Goal: Task Accomplishment & Management: Use online tool/utility

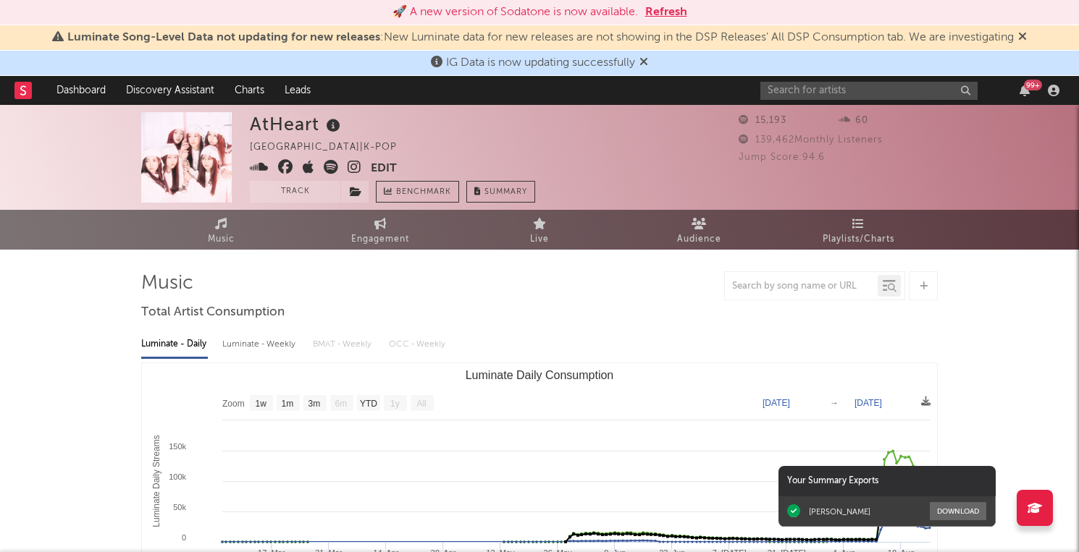
select select "1w"
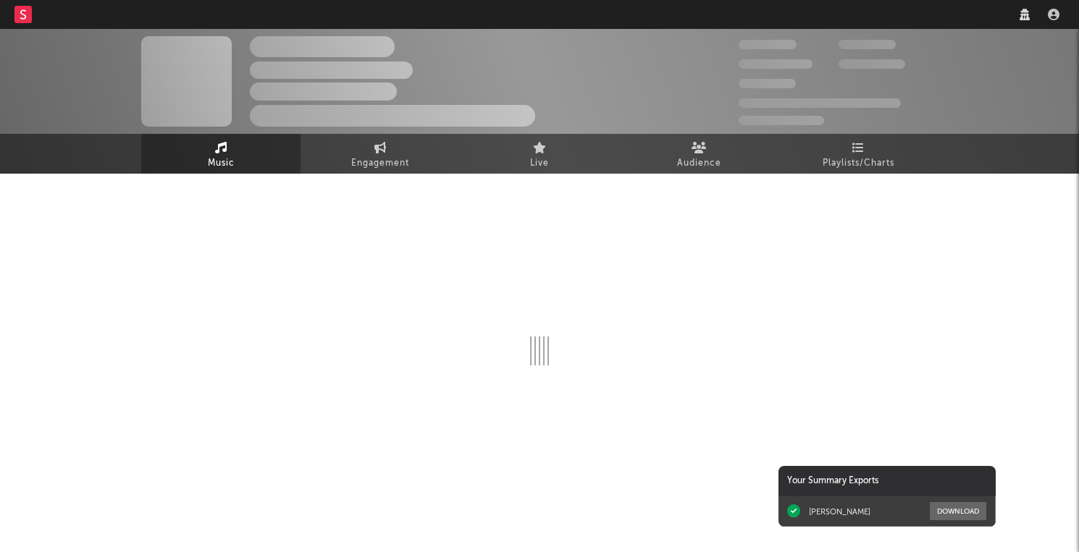
select select "tech"
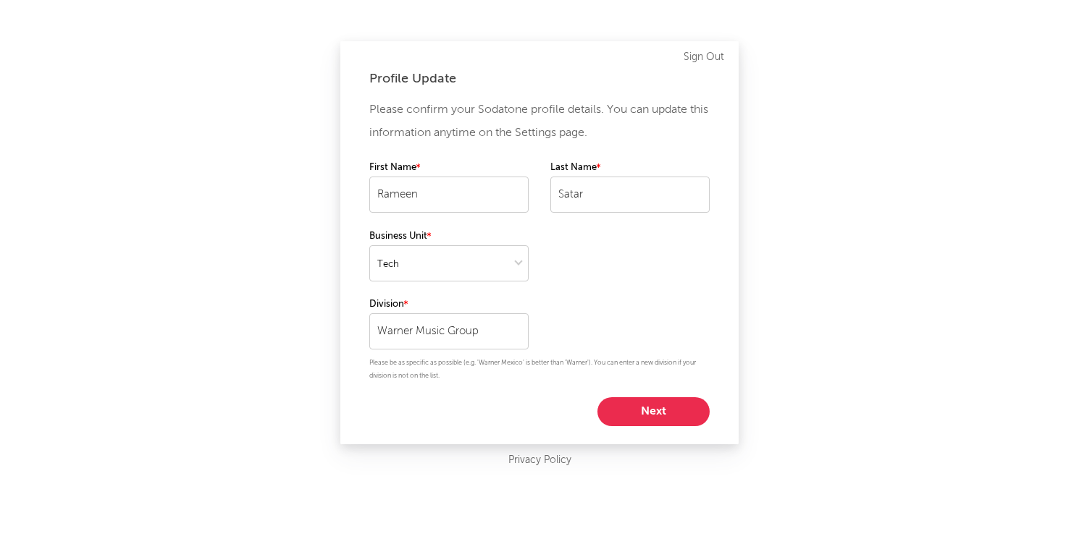
click at [643, 413] on button "Next" at bounding box center [653, 412] width 112 height 29
select select "other"
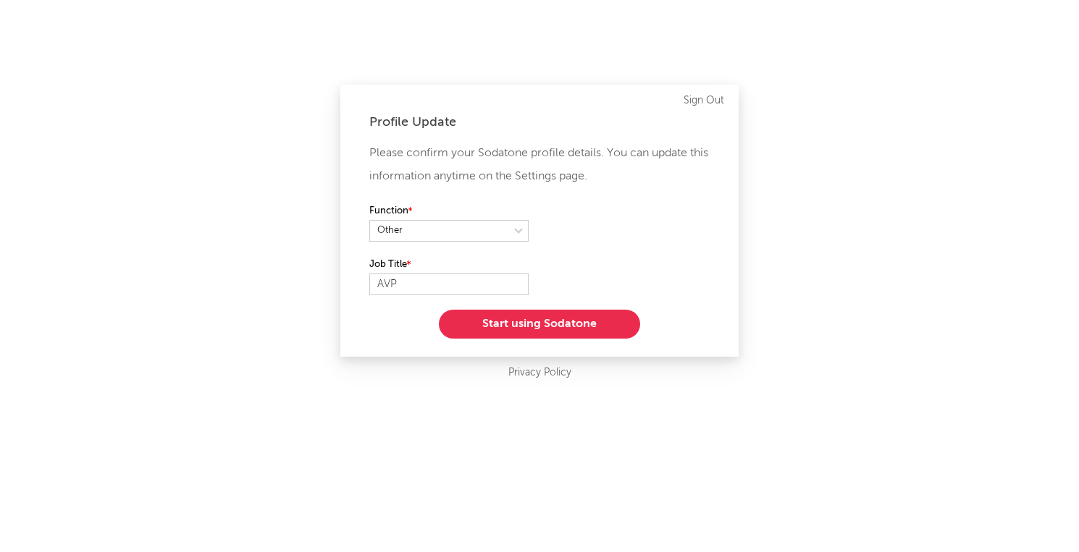
click at [565, 322] on button "Start using Sodatone" at bounding box center [539, 324] width 201 height 29
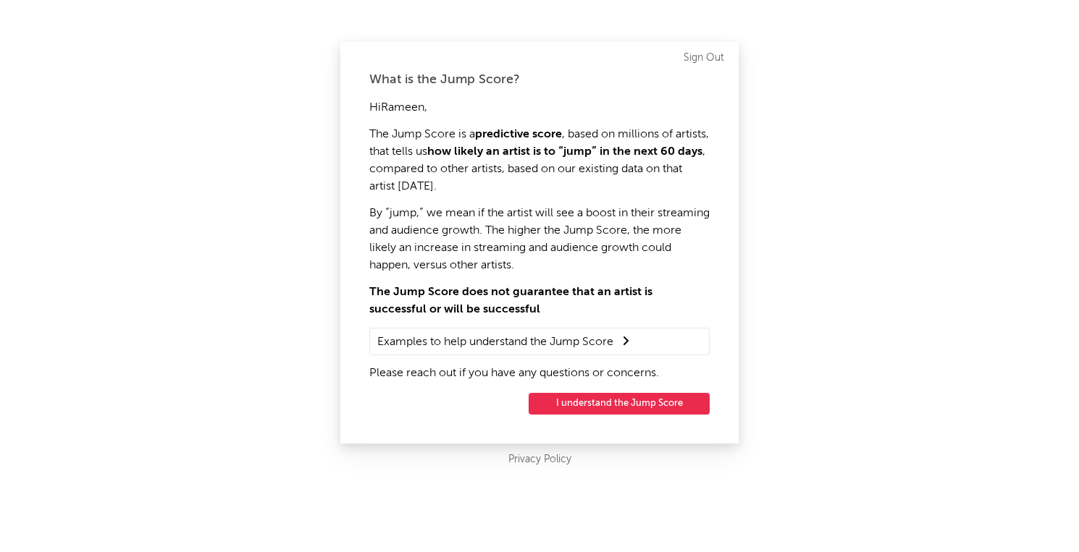
click at [602, 408] on button "I understand the Jump Score" at bounding box center [619, 404] width 181 height 22
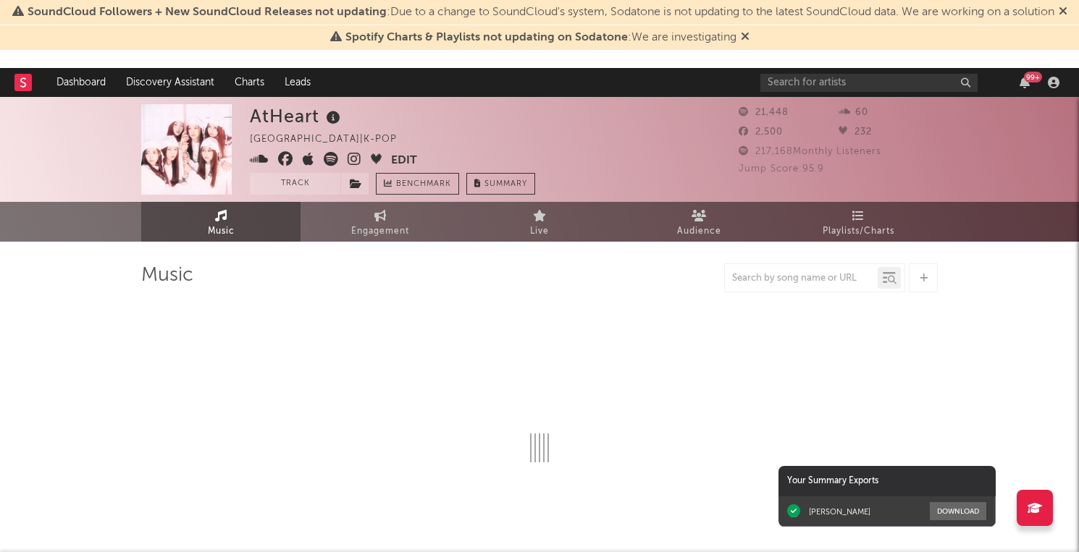
select select "6m"
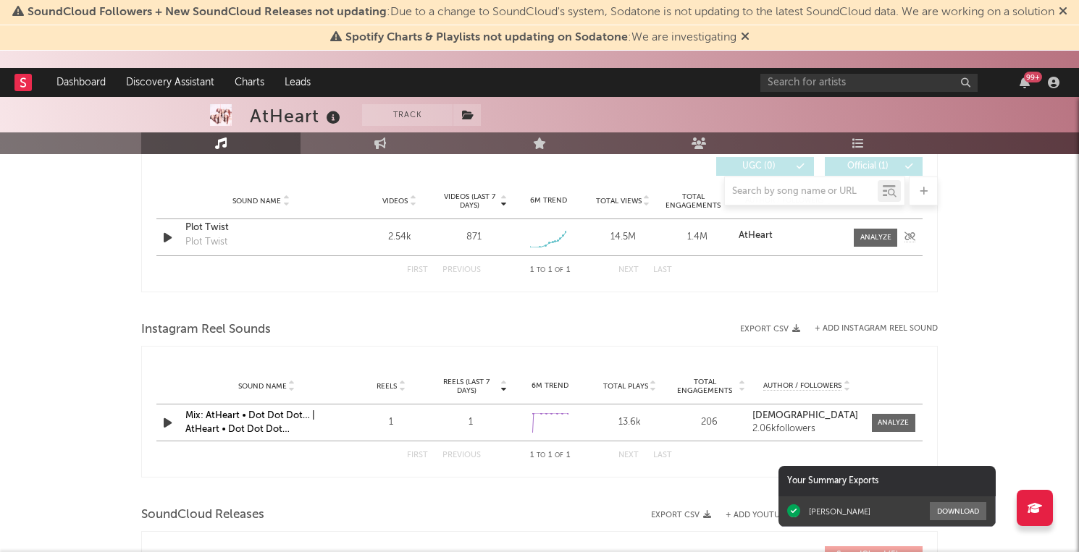
scroll to position [1027, 0]
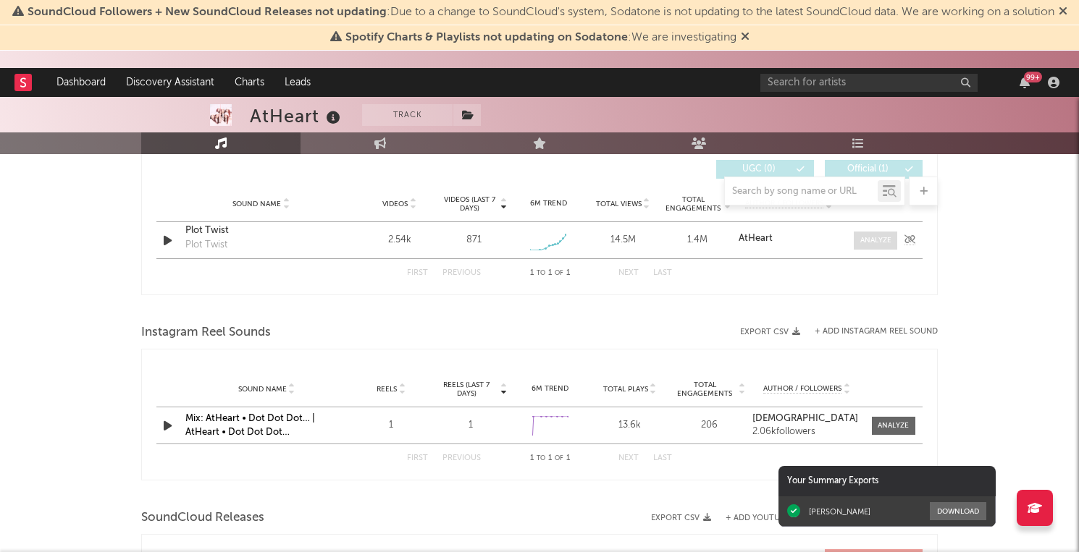
click at [856, 239] on span at bounding box center [875, 241] width 43 height 18
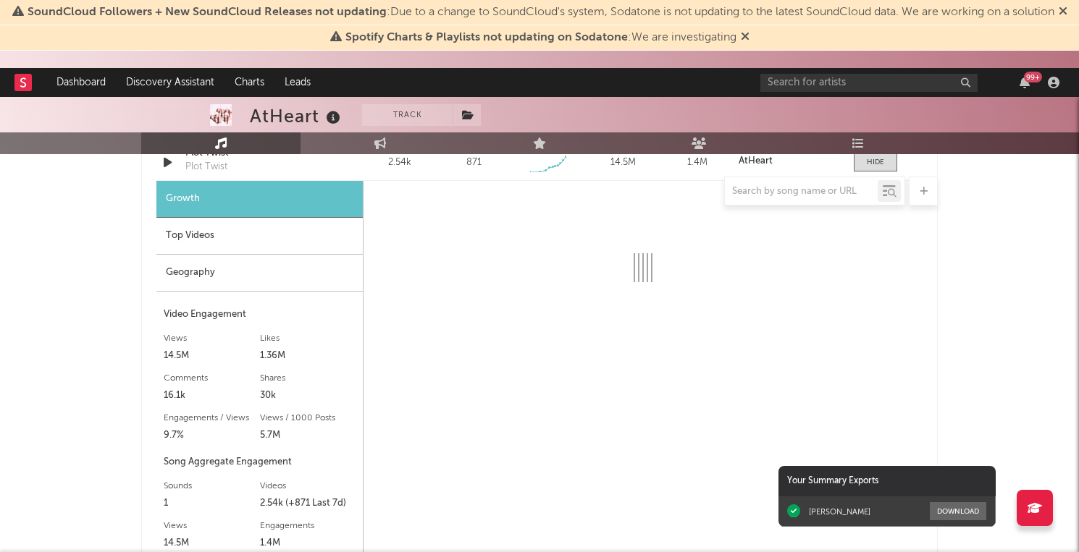
select select "1w"
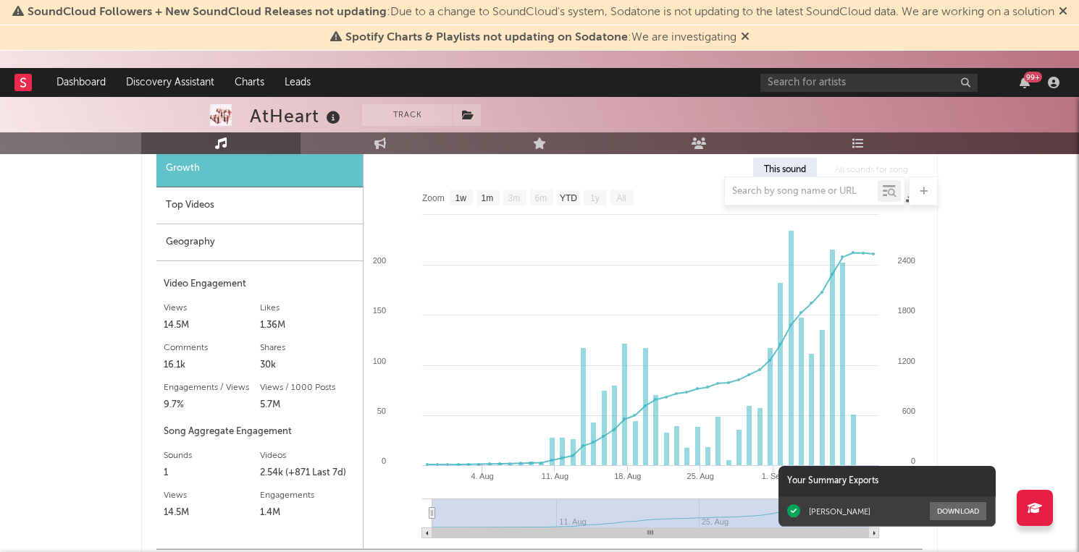
scroll to position [1153, 0]
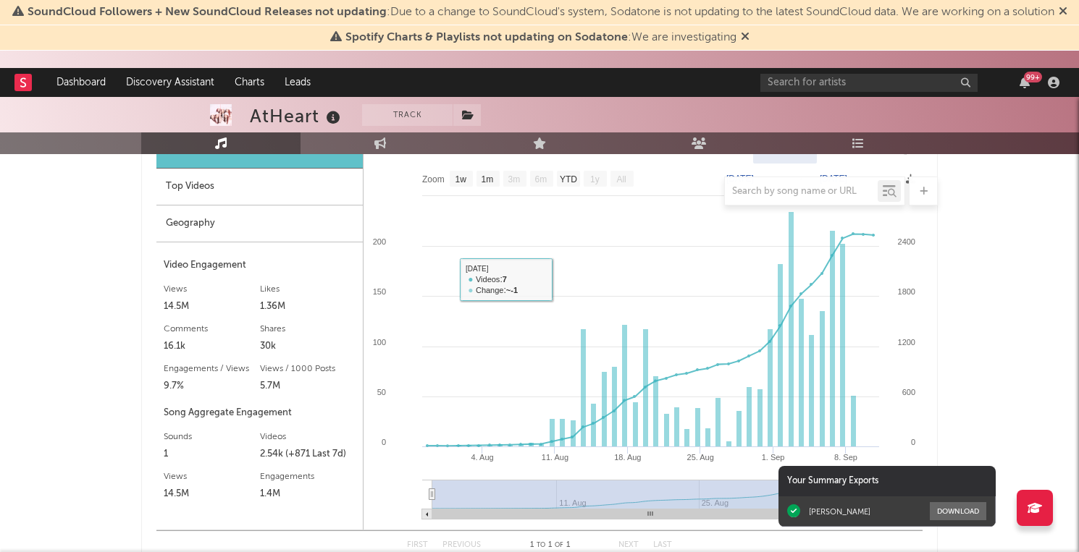
click at [208, 183] on div at bounding box center [539, 191] width 797 height 29
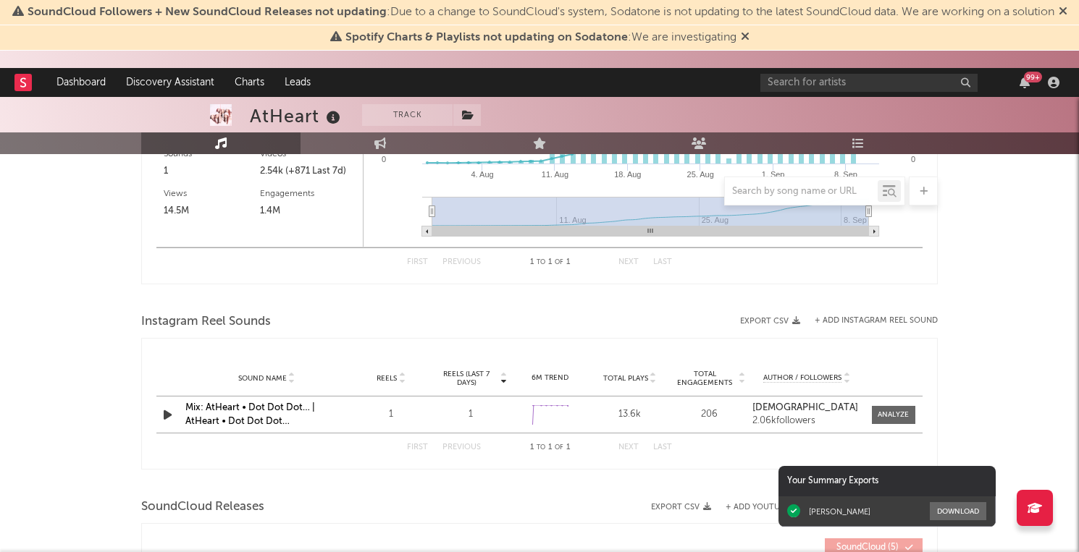
scroll to position [1492, 0]
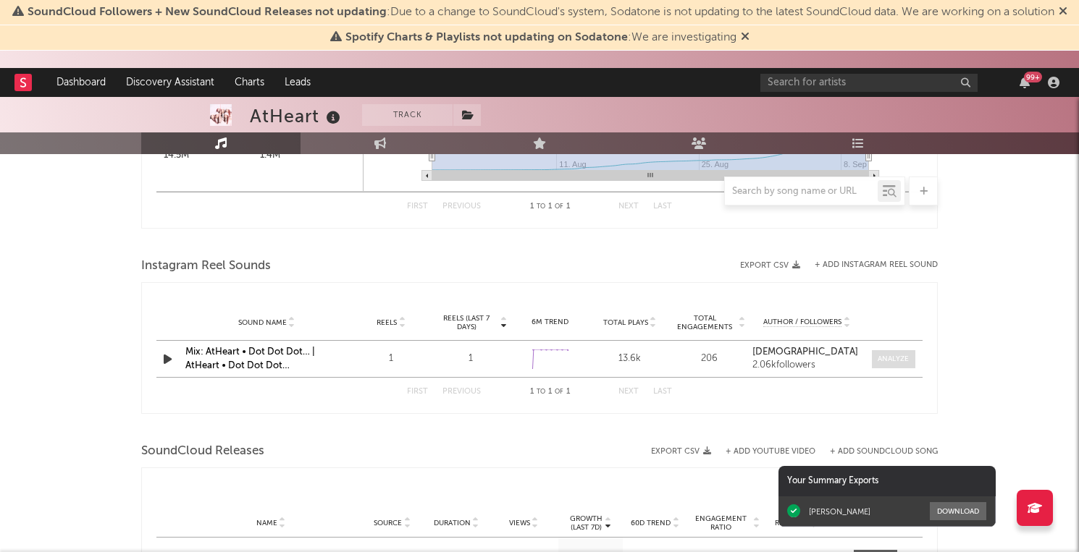
click at [886, 360] on div at bounding box center [893, 359] width 31 height 11
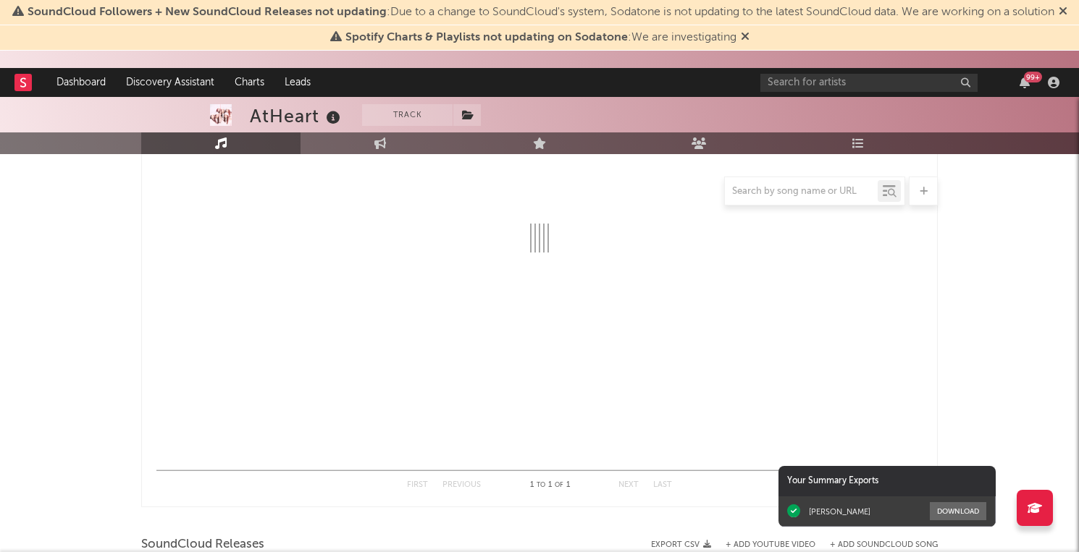
select select "1w"
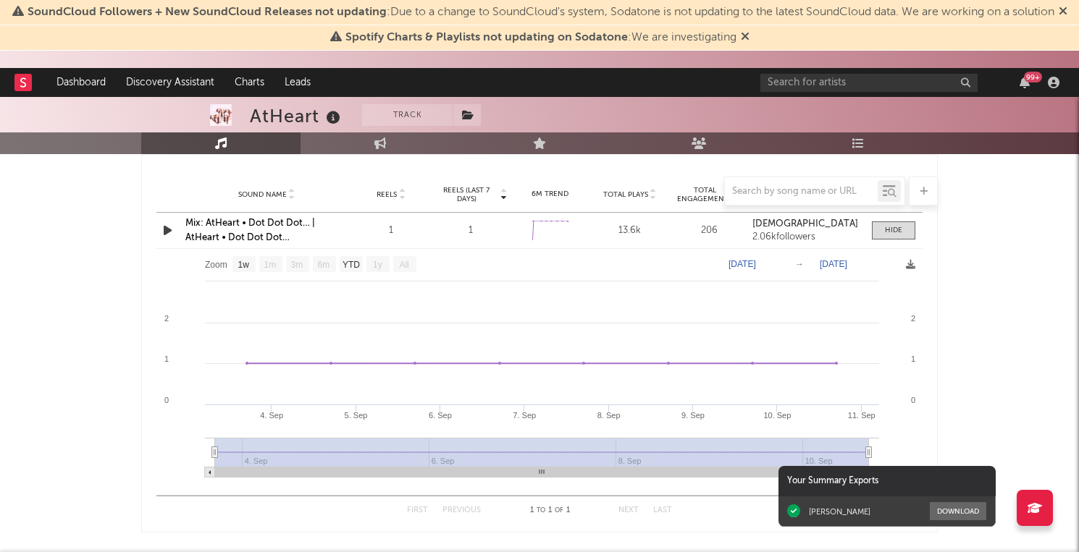
scroll to position [1616, 0]
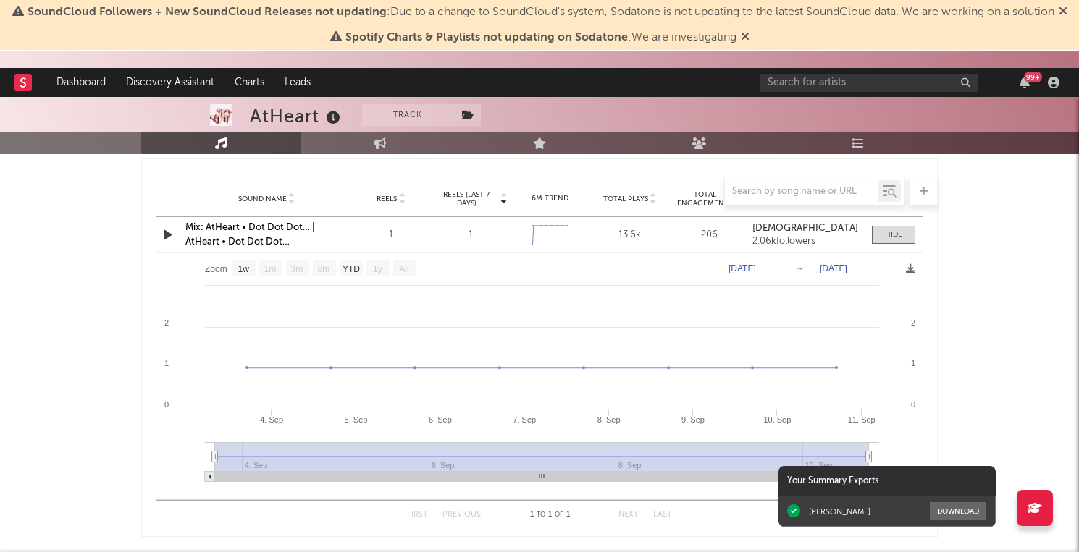
click at [277, 230] on link "Mix: AtHeart • Dot Dot Dot… | AtHeart • Dot Dot Dot…" at bounding box center [250, 235] width 130 height 24
